Goal: Find specific page/section: Find specific page/section

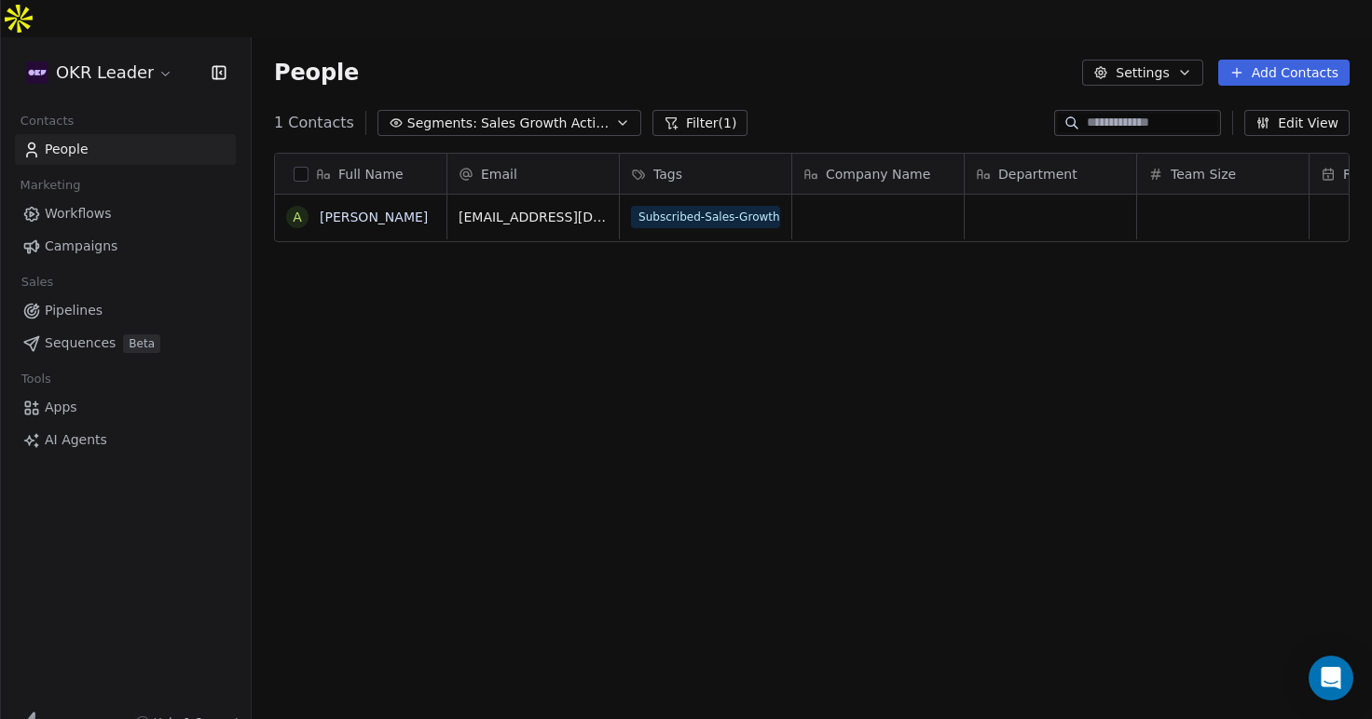
scroll to position [633, 1120]
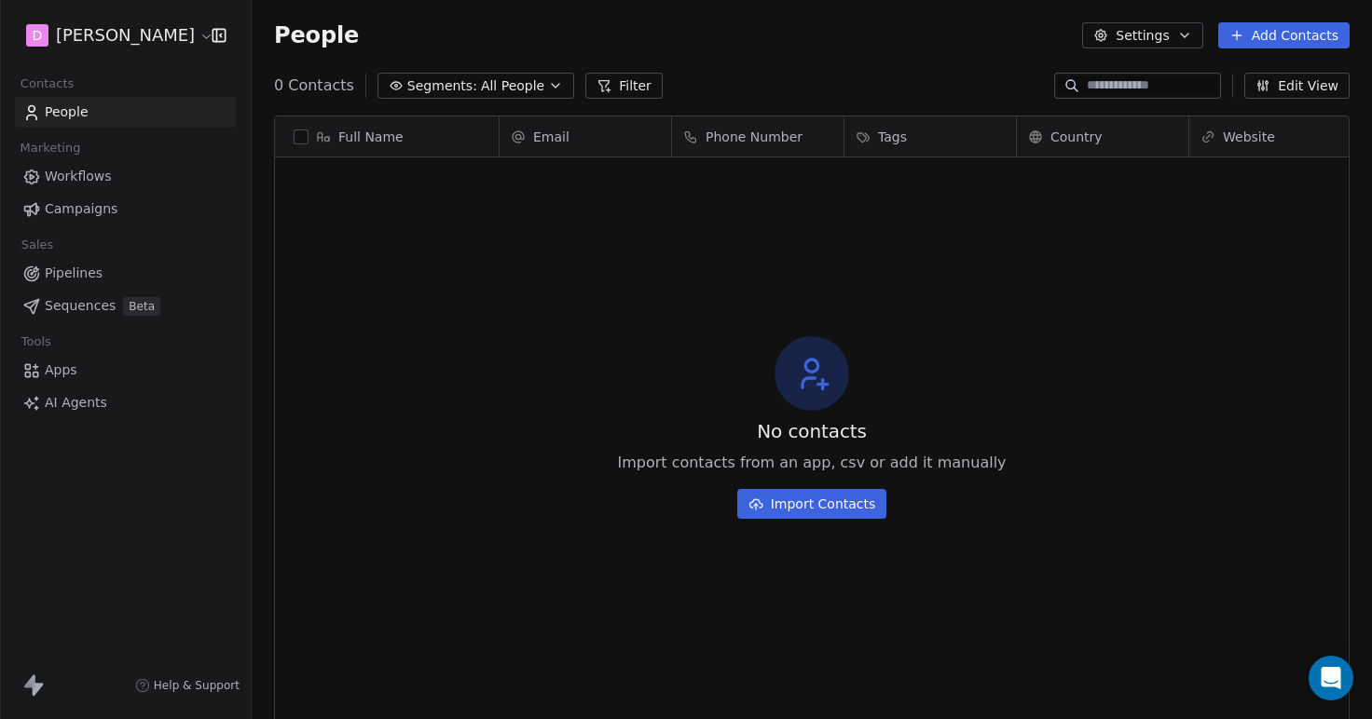
scroll to position [633, 1120]
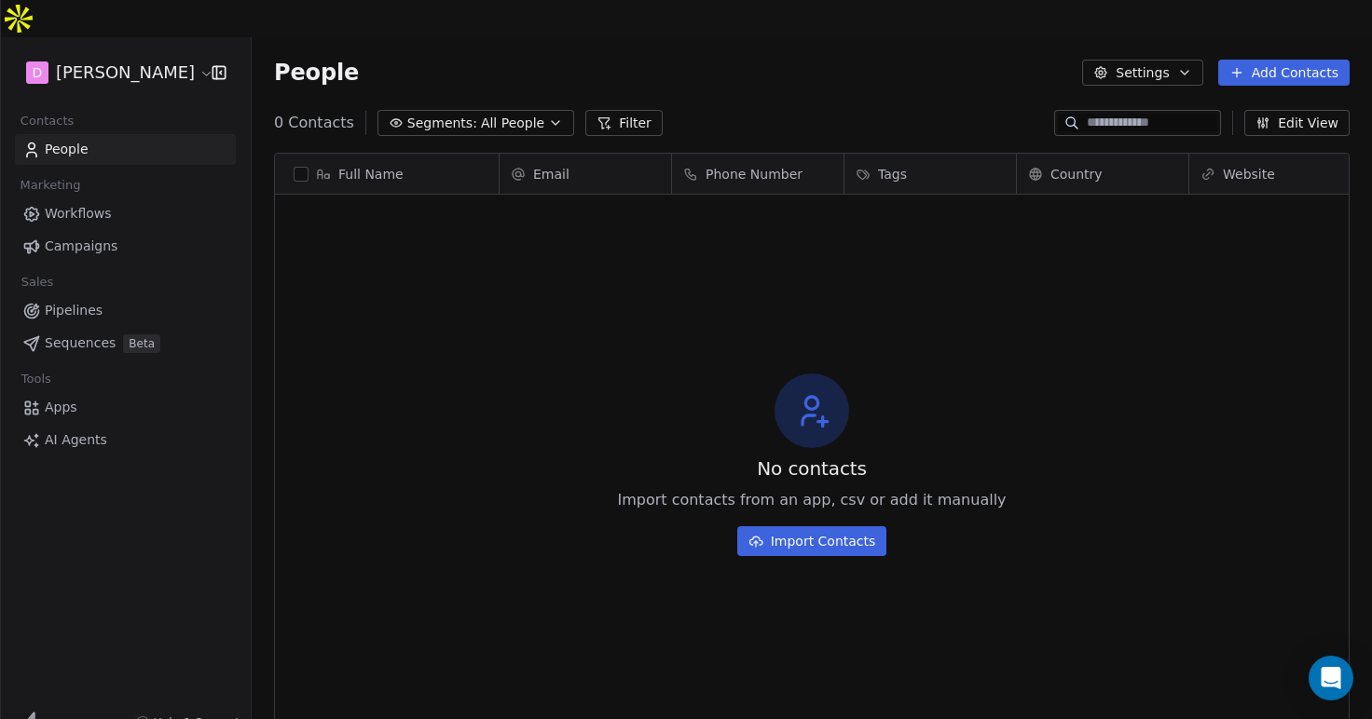
click at [116, 55] on div "D [PERSON_NAME]" at bounding box center [125, 72] width 251 height 71
click at [122, 38] on html "D [PERSON_NAME] Contacts People Marketing Workflows Campaigns Sales Pipelines S…" at bounding box center [686, 378] width 1372 height 757
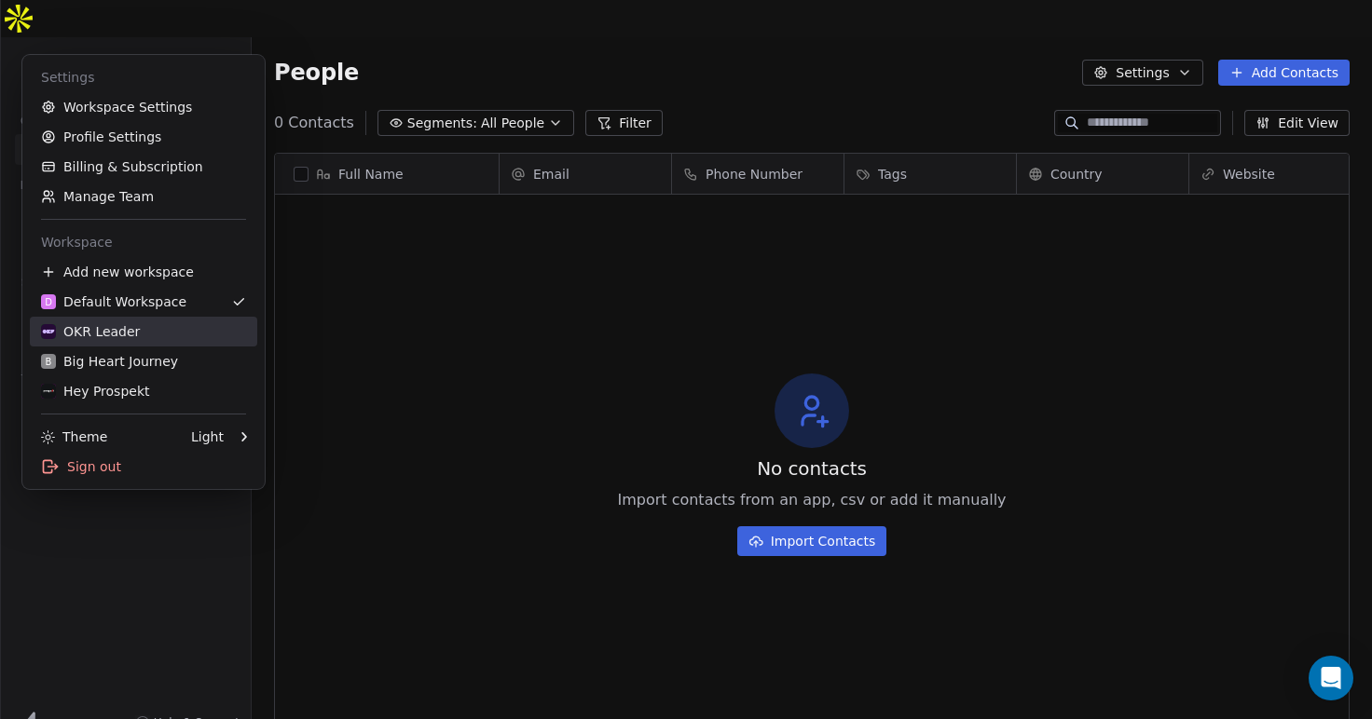
click at [83, 333] on div "OKR Leader" at bounding box center [90, 331] width 99 height 19
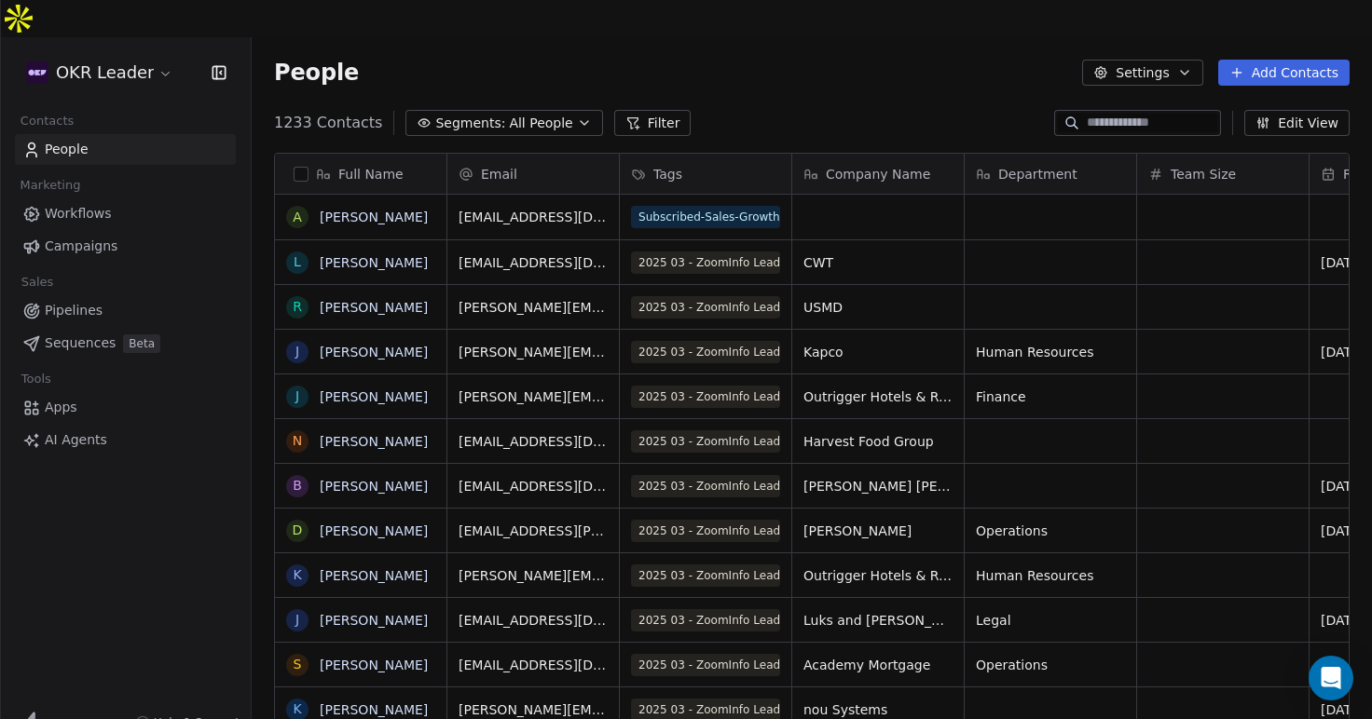
scroll to position [633, 1120]
click at [526, 114] on span "All People" at bounding box center [540, 124] width 63 height 20
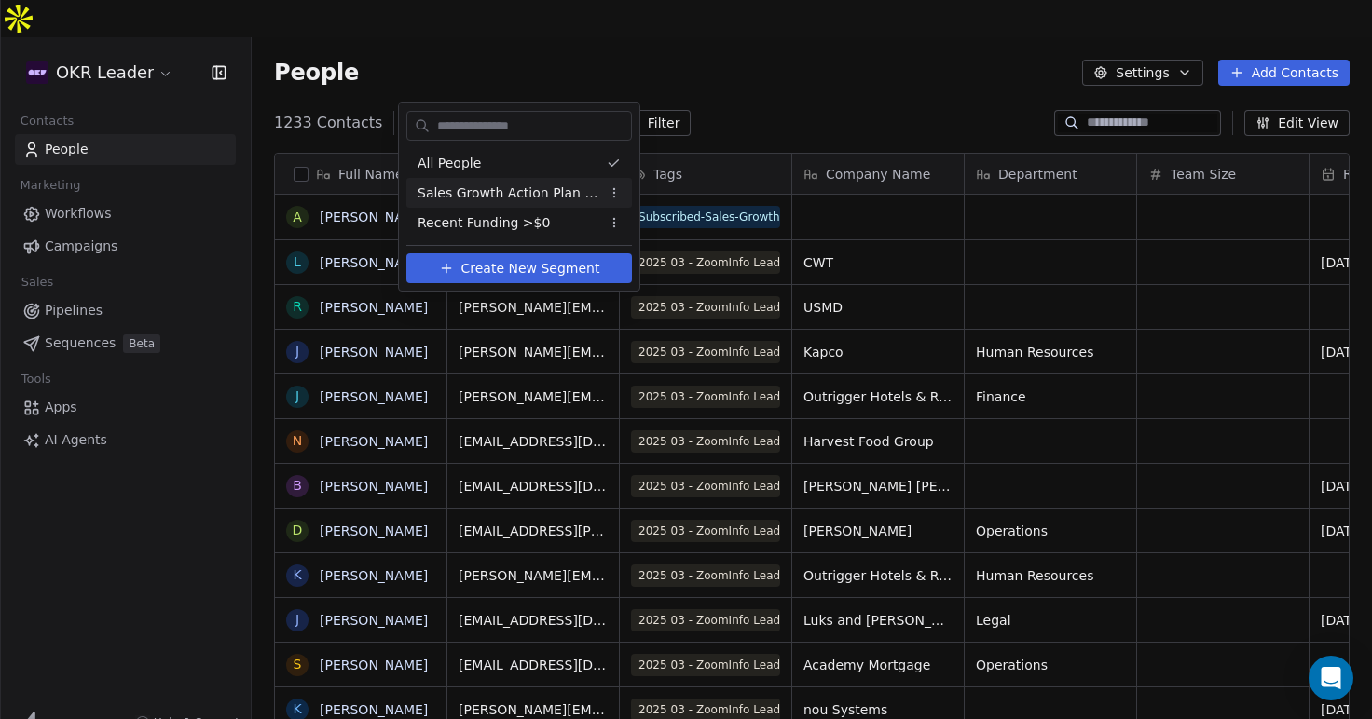
click at [490, 193] on span "Sales Growth Action Plan Subscribers" at bounding box center [509, 194] width 183 height 20
